Goal: Use online tool/utility: Use online tool/utility

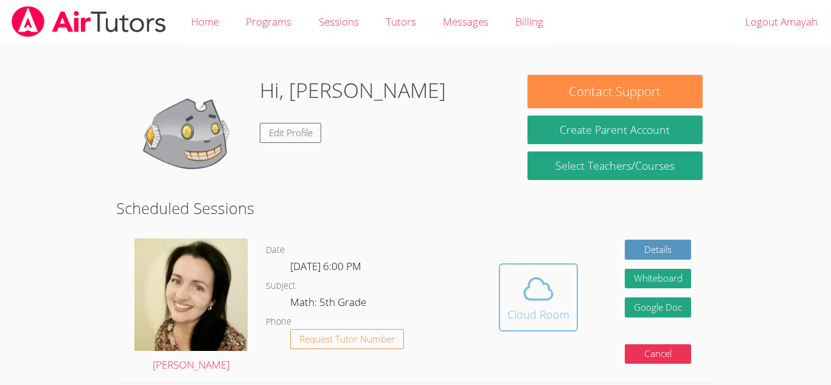
click at [521, 288] on icon at bounding box center [538, 289] width 34 height 34
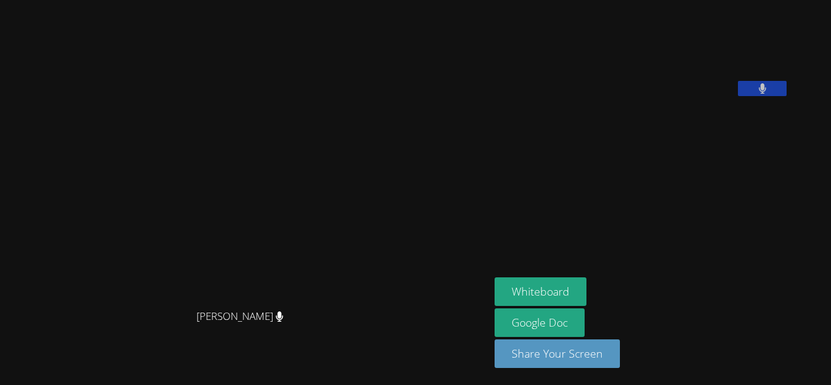
click at [337, 304] on video at bounding box center [245, 168] width 183 height 270
click at [567, 279] on button "Whiteboard" at bounding box center [541, 291] width 92 height 29
